Goal: Task Accomplishment & Management: Manage account settings

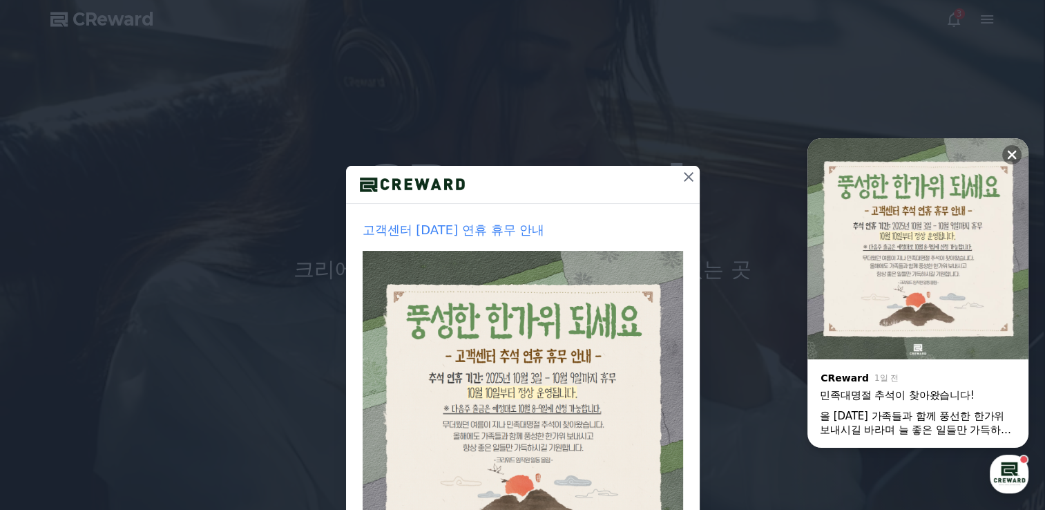
click at [682, 173] on icon at bounding box center [688, 176] width 17 height 17
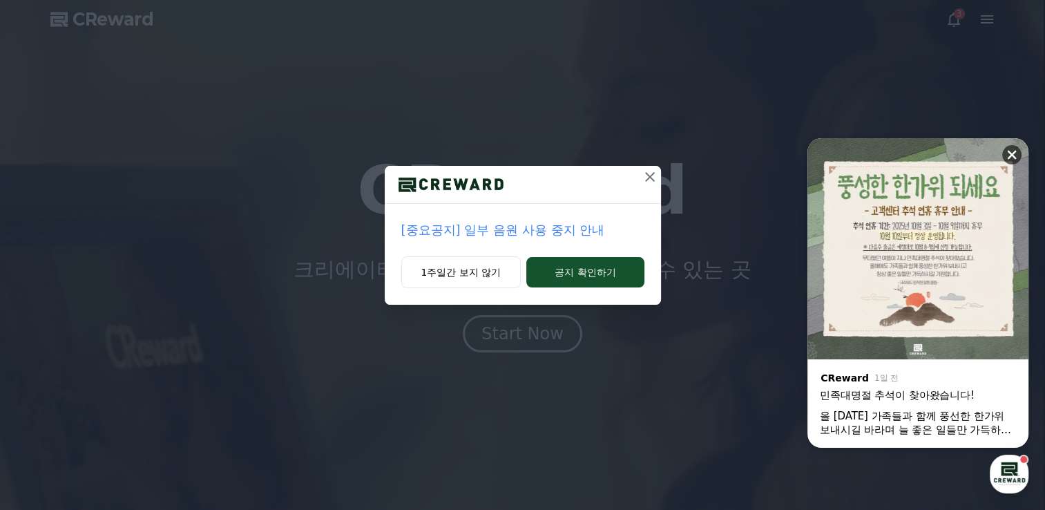
click at [1008, 151] on icon at bounding box center [1011, 155] width 9 height 9
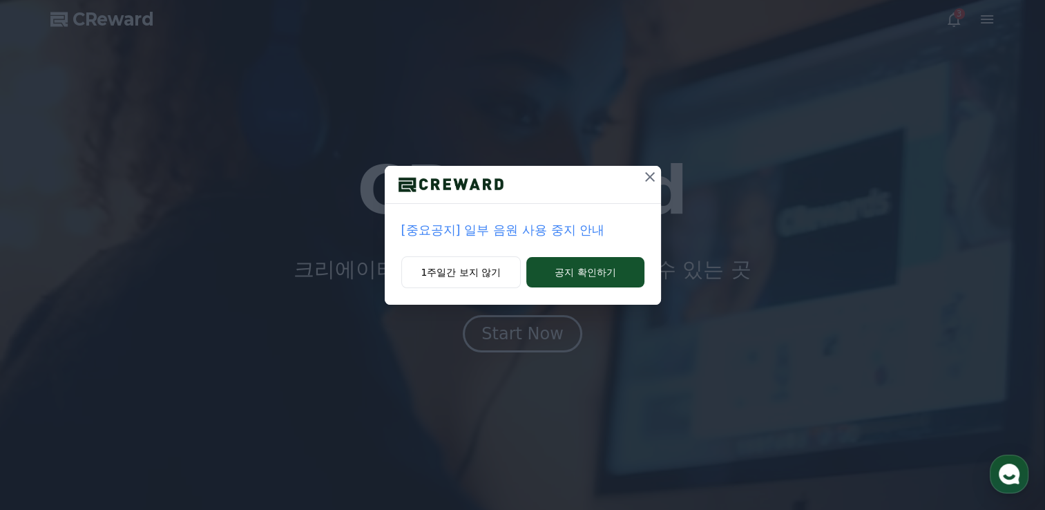
click at [644, 171] on icon at bounding box center [649, 176] width 17 height 17
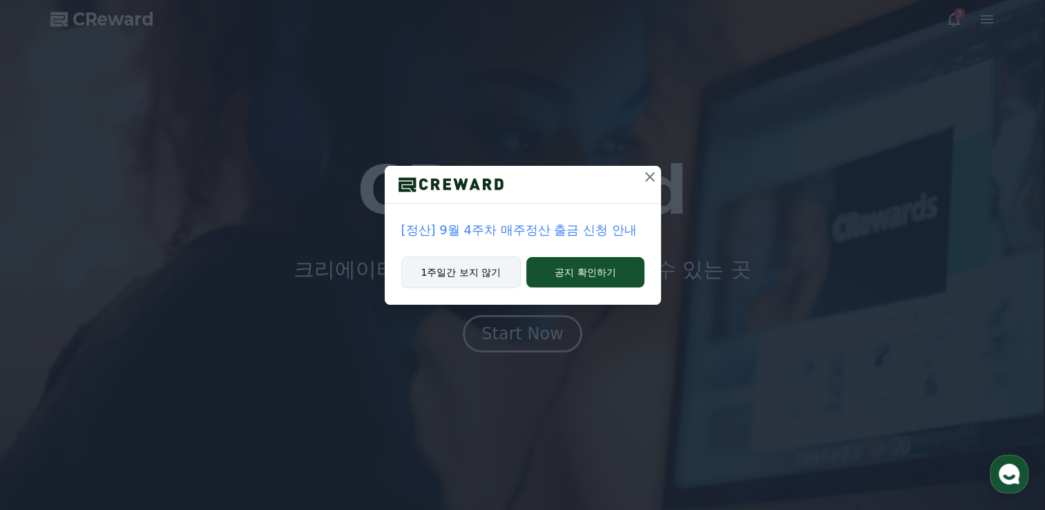
click at [485, 273] on button "1주일간 보지 않기" at bounding box center [461, 272] width 120 height 32
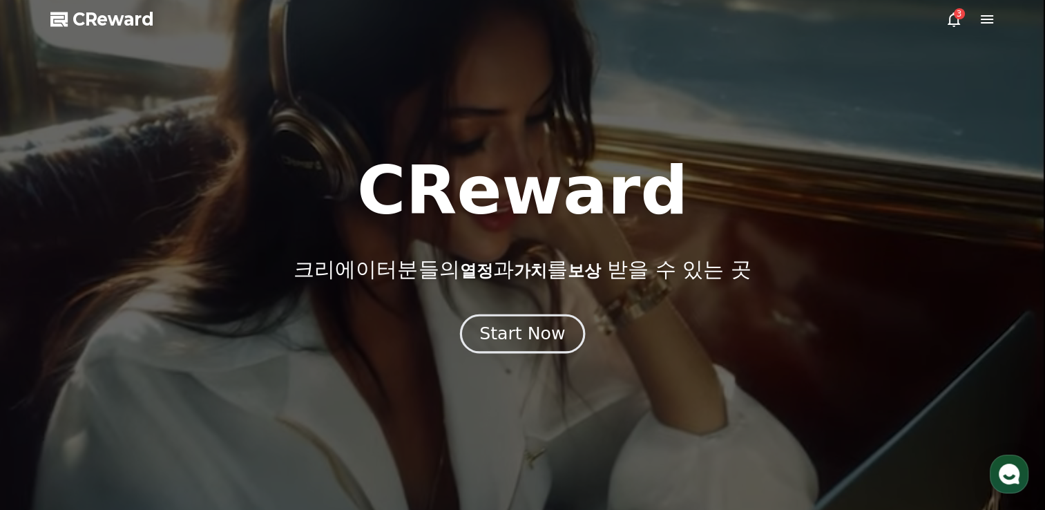
click at [544, 344] on div "Start Now" at bounding box center [522, 333] width 86 height 23
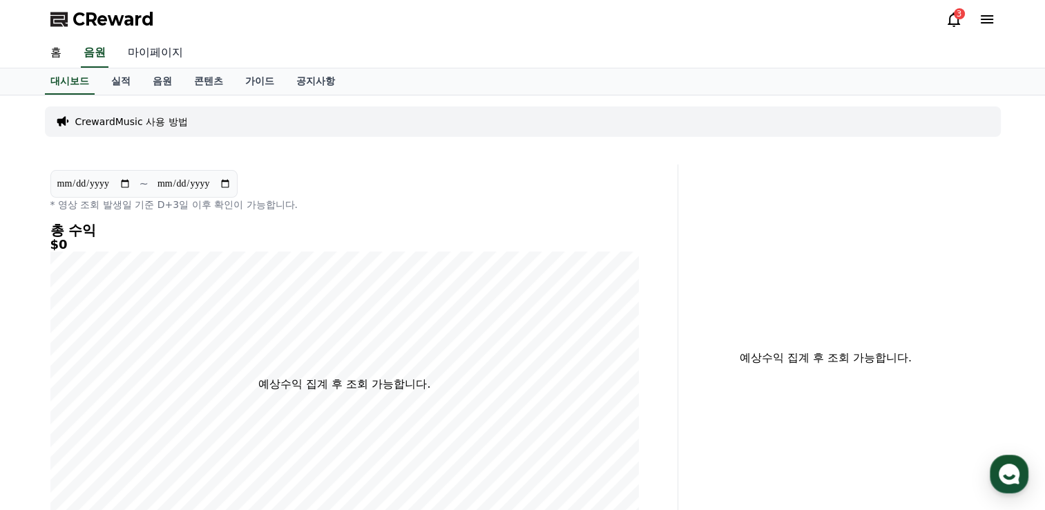
click at [148, 54] on link "마이페이지" at bounding box center [155, 53] width 77 height 29
select select "**********"
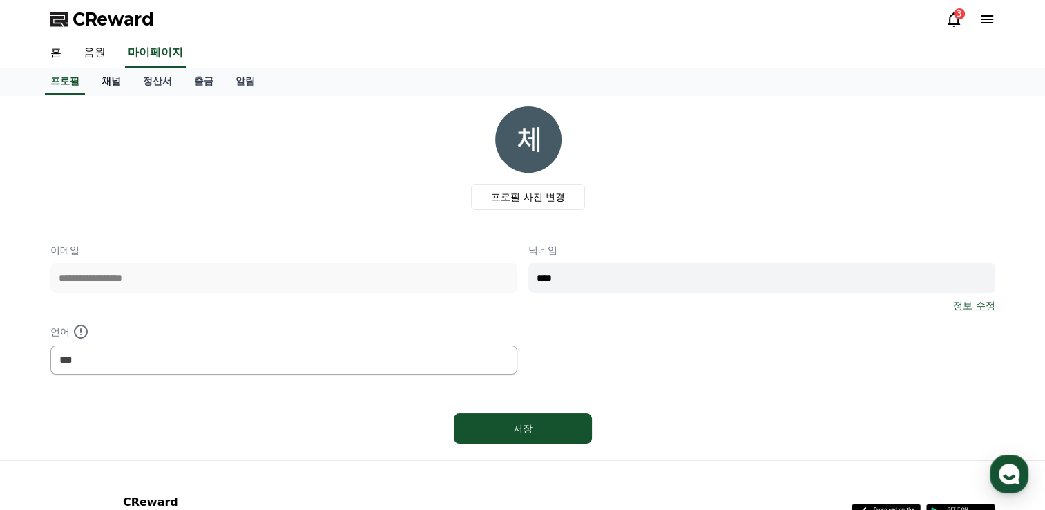
click at [113, 85] on link "채널" at bounding box center [110, 81] width 41 height 26
